Goal: Task Accomplishment & Management: Complete application form

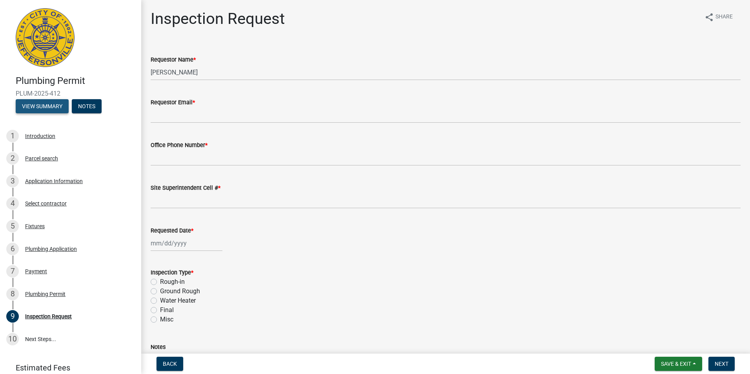
click at [51, 110] on button "View Summary" at bounding box center [42, 106] width 53 height 14
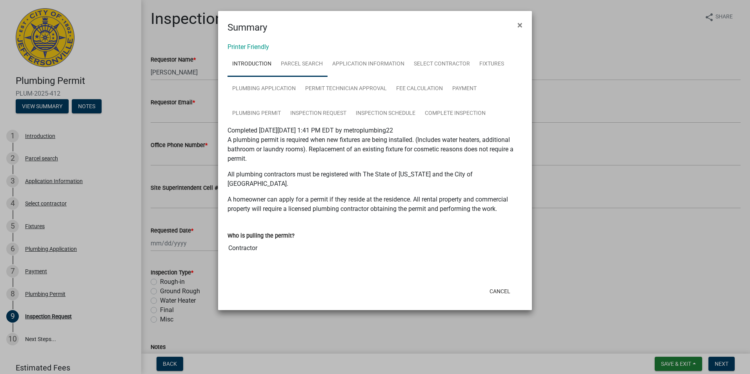
click at [296, 67] on link "Parcel search" at bounding box center [301, 64] width 51 height 25
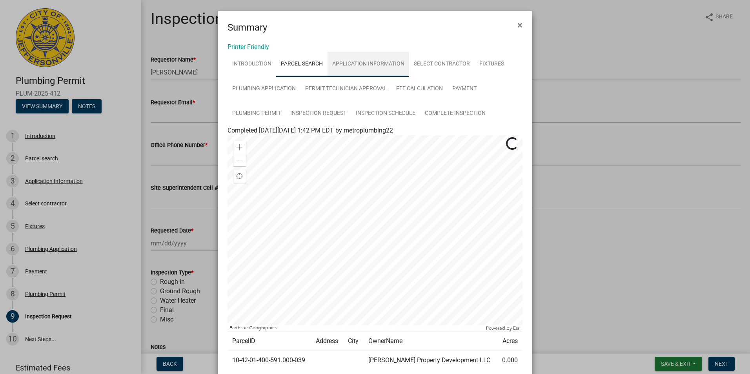
click at [345, 63] on link "Application Information" at bounding box center [369, 64] width 82 height 25
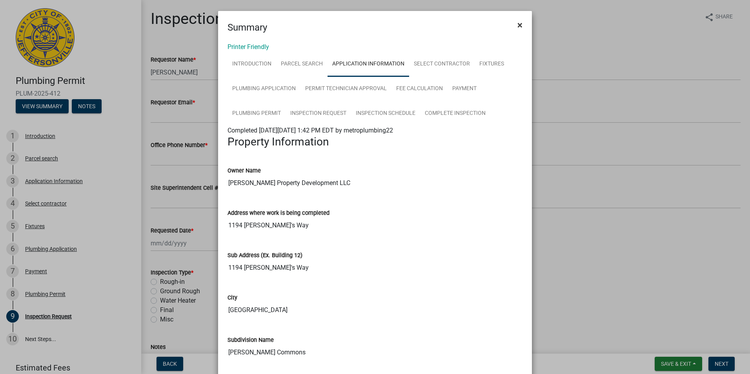
click at [517, 24] on span "×" at bounding box center [519, 25] width 5 height 11
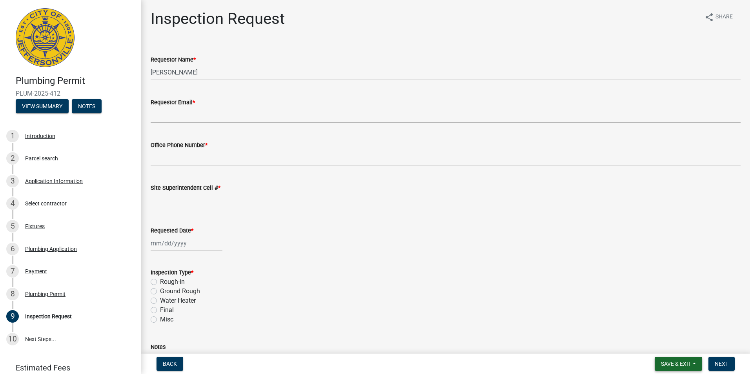
click at [681, 365] on span "Save & Exit" at bounding box center [676, 364] width 30 height 6
click at [666, 347] on button "Save & Exit" at bounding box center [670, 343] width 63 height 19
